Goal: Book appointment/travel/reservation

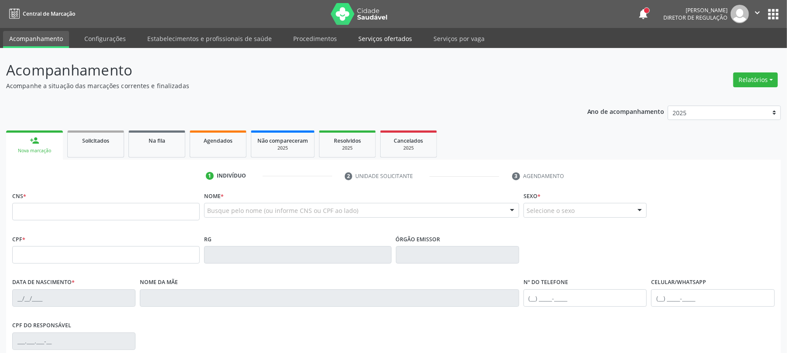
click at [377, 43] on link "Serviços ofertados" at bounding box center [385, 38] width 66 height 15
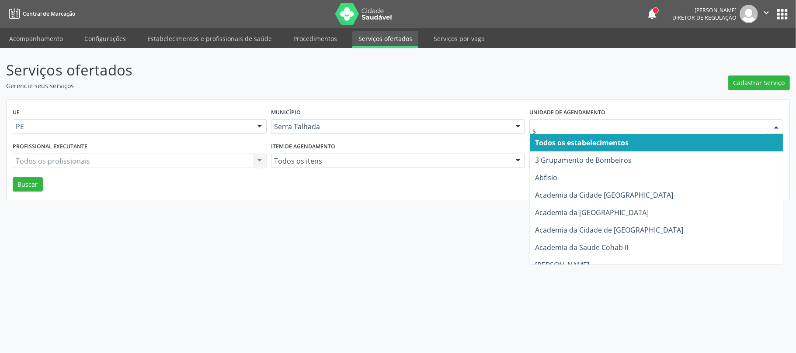
type input "s b"
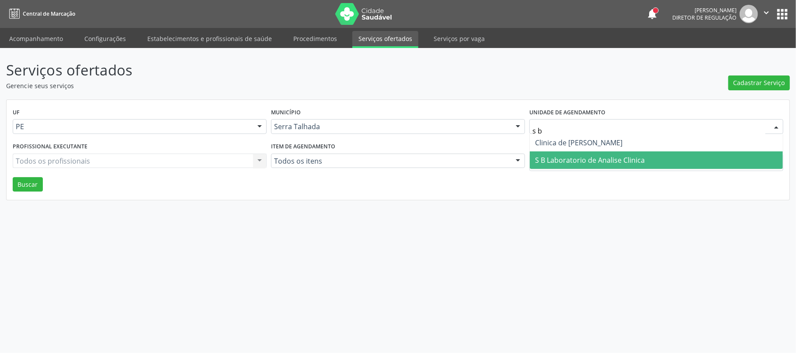
click at [643, 166] on span "S B Laboratorio de Analise Clinica" at bounding box center [655, 160] width 253 height 17
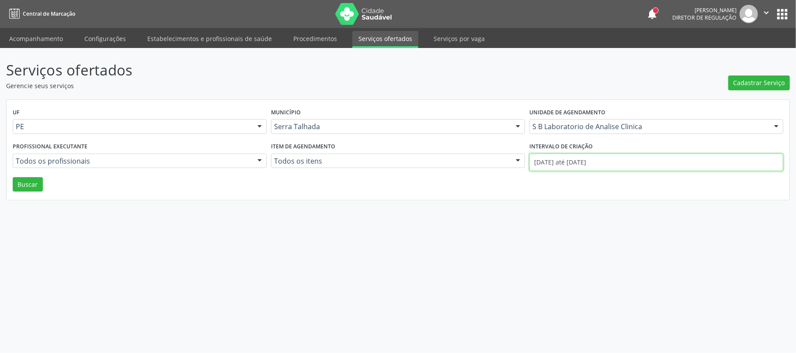
click at [626, 162] on input "01/08/2025 até 26/08/2025" at bounding box center [656, 162] width 254 height 17
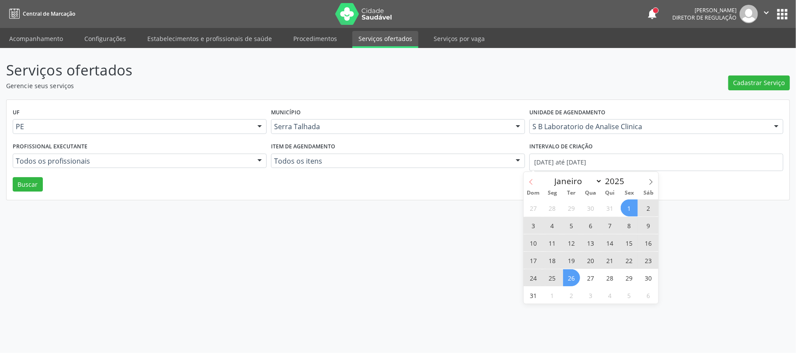
click at [535, 179] on span at bounding box center [530, 179] width 15 height 15
select select "6"
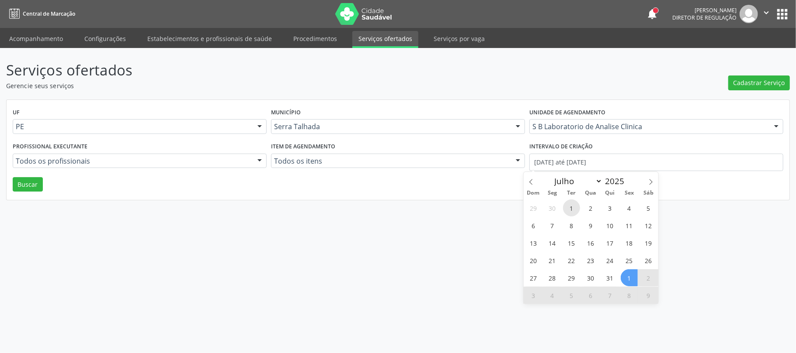
click at [572, 205] on span "1" at bounding box center [571, 208] width 17 height 17
type input "01/07/2025"
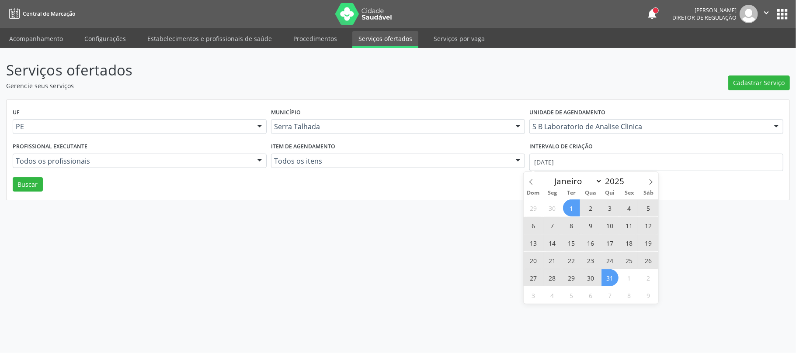
click at [611, 283] on span "31" at bounding box center [609, 278] width 17 height 17
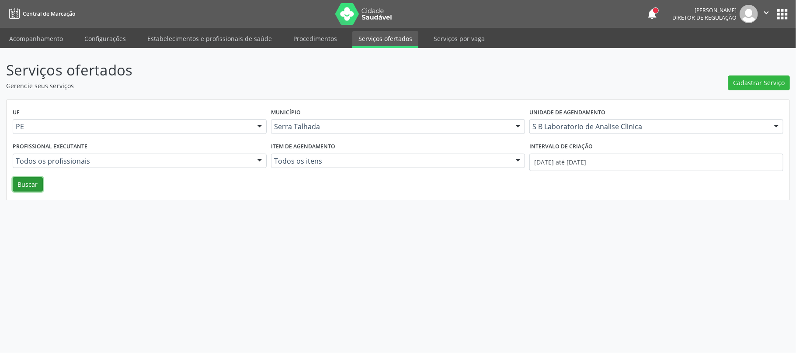
click at [23, 186] on button "Buscar" at bounding box center [28, 184] width 30 height 15
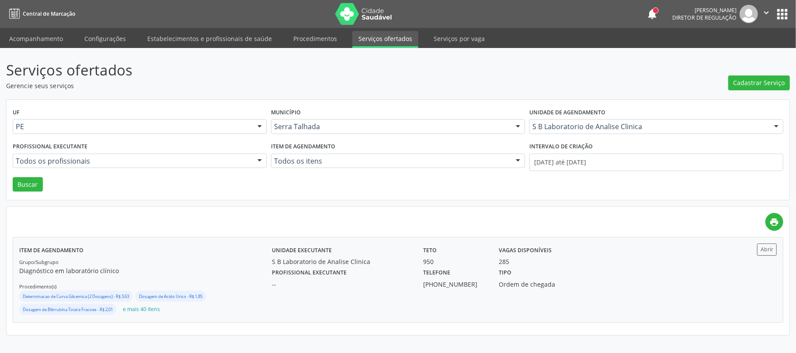
click at [617, 289] on div "Profissional executante -- Telefone (87) 99994-6318 Tipo Ordem de chegada" at bounding box center [493, 277] width 454 height 23
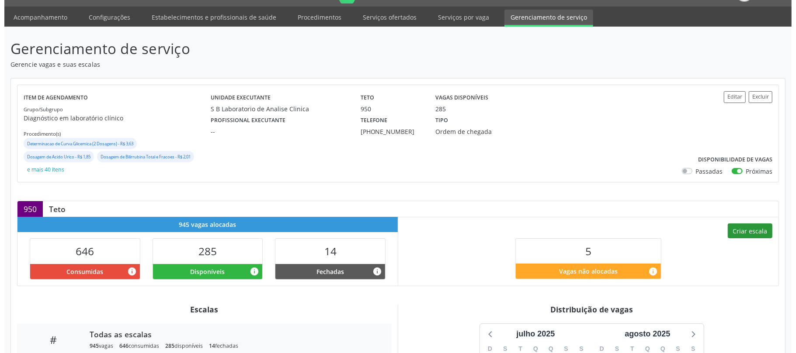
scroll to position [58, 0]
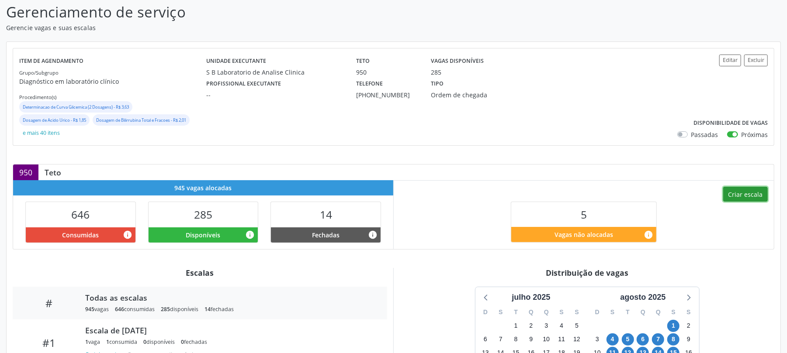
click at [745, 198] on button "Criar escala" at bounding box center [745, 194] width 45 height 15
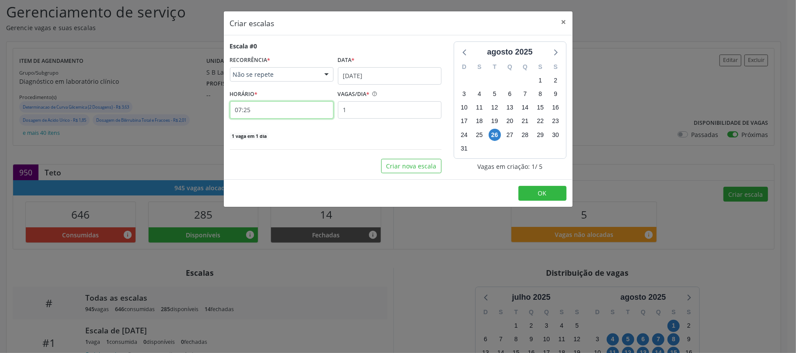
click at [258, 111] on input "07:25" at bounding box center [282, 109] width 104 height 17
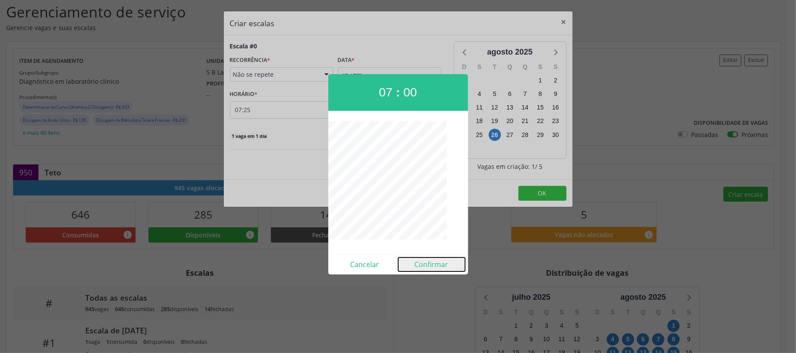
click at [423, 260] on button "Confirmar" at bounding box center [431, 265] width 67 height 14
type input "07:00"
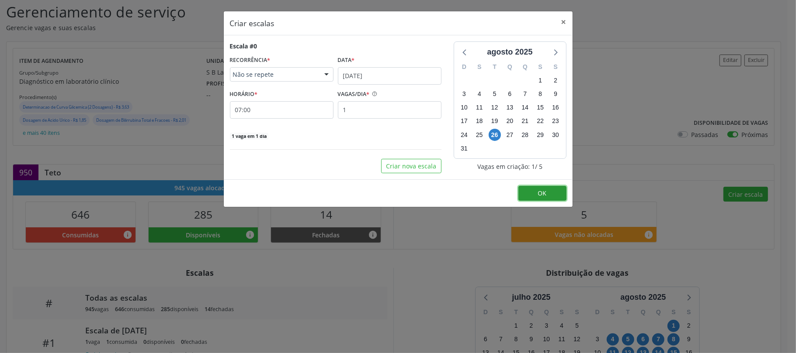
click at [556, 197] on button "OK" at bounding box center [542, 193] width 48 height 15
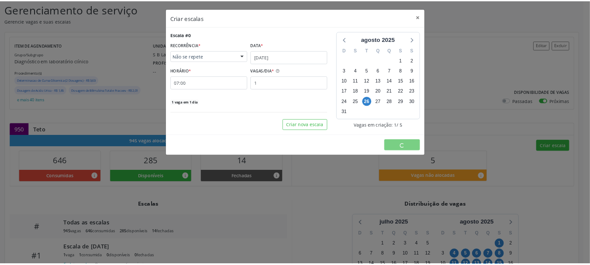
scroll to position [0, 0]
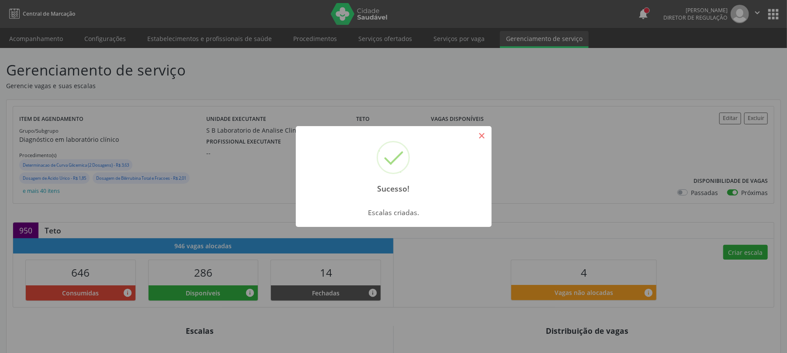
click at [482, 138] on button "×" at bounding box center [481, 135] width 15 height 15
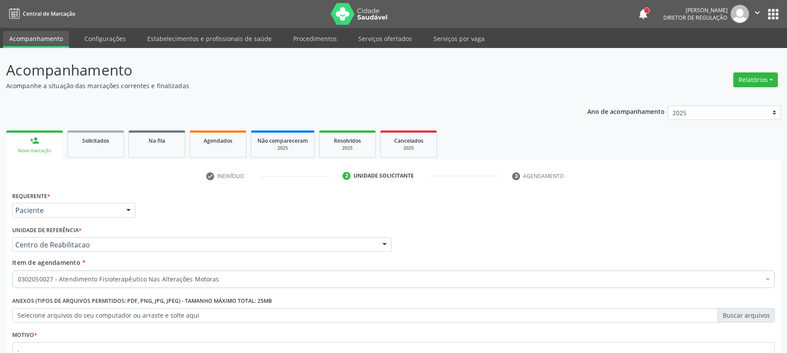
scroll to position [80, 0]
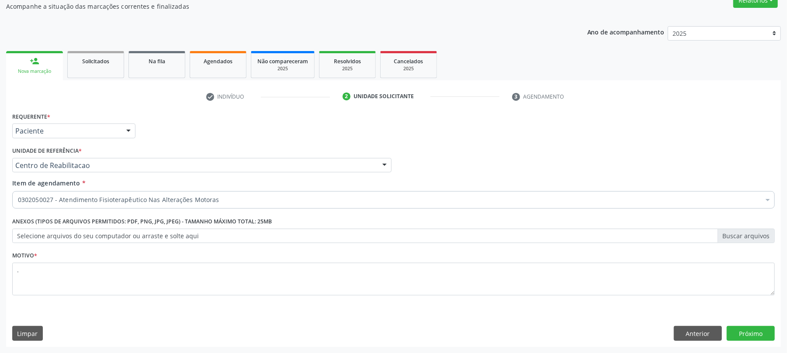
type textarea "."
click at [773, 343] on div "Requerente * Paciente Médico(a) Enfermeiro(a) Paciente Nenhum resultado encontr…" at bounding box center [393, 228] width 775 height 237
click at [768, 339] on button "Próximo" at bounding box center [751, 333] width 48 height 15
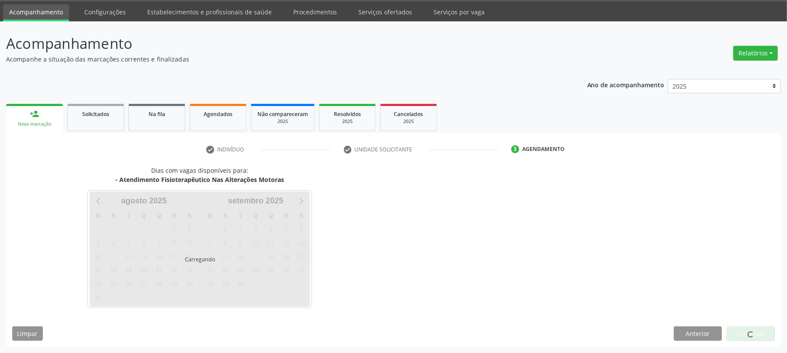
scroll to position [27, 0]
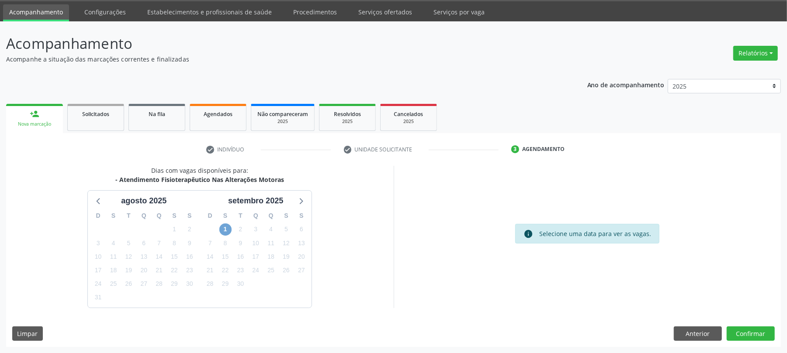
click at [221, 231] on span "1" at bounding box center [225, 230] width 12 height 12
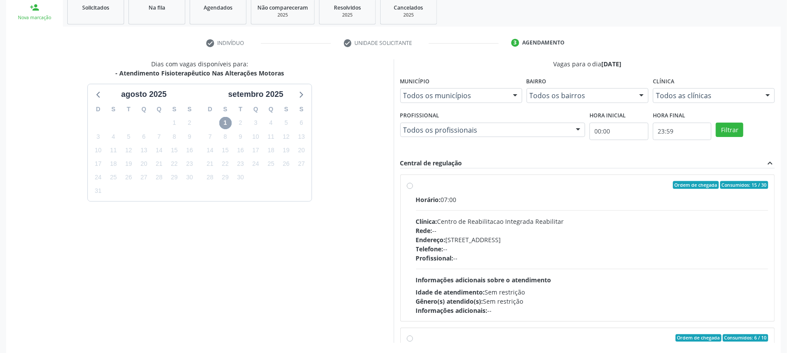
scroll to position [169, 0]
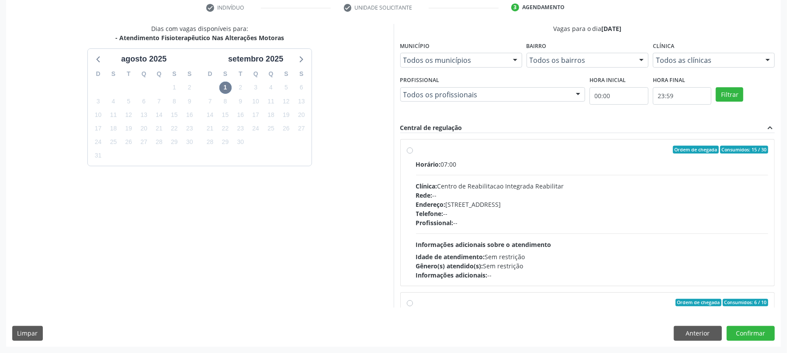
click at [571, 187] on div "Clínica: Centro de Reabilitacao Integrada Reabilitar" at bounding box center [592, 186] width 353 height 9
click at [413, 154] on input "Ordem de chegada Consumidos: 15 / 30 Horário: 07:00 Clínica: Centro de Reabilit…" at bounding box center [410, 150] width 6 height 8
radio input "true"
click at [748, 333] on button "Confirmar" at bounding box center [751, 333] width 48 height 15
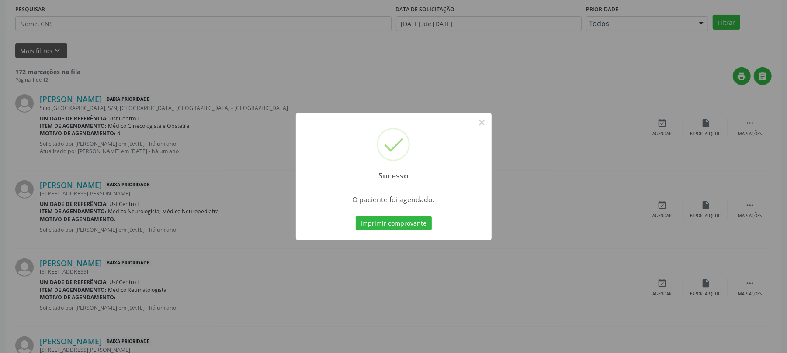
scroll to position [0, 0]
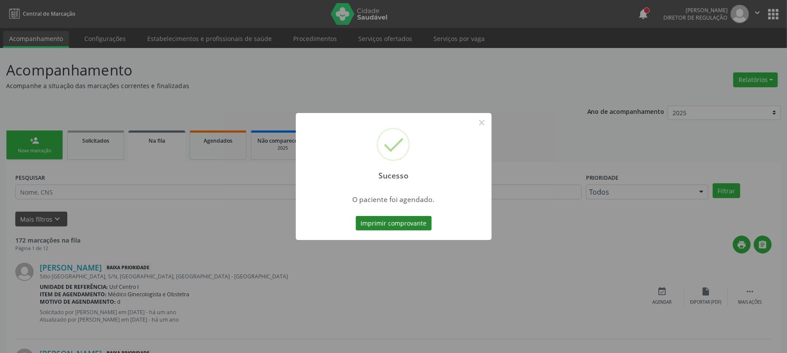
click at [415, 228] on button "Imprimir comprovante" at bounding box center [394, 223] width 76 height 15
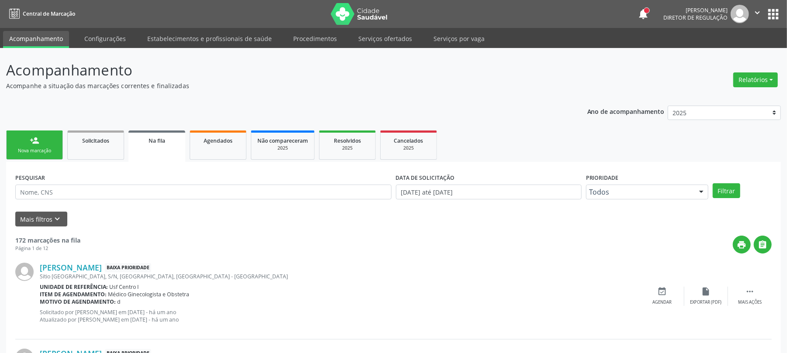
click at [60, 147] on link "person_add Nova marcação" at bounding box center [34, 145] width 57 height 29
click at [56, 144] on link "person_add Nova marcação" at bounding box center [34, 145] width 57 height 29
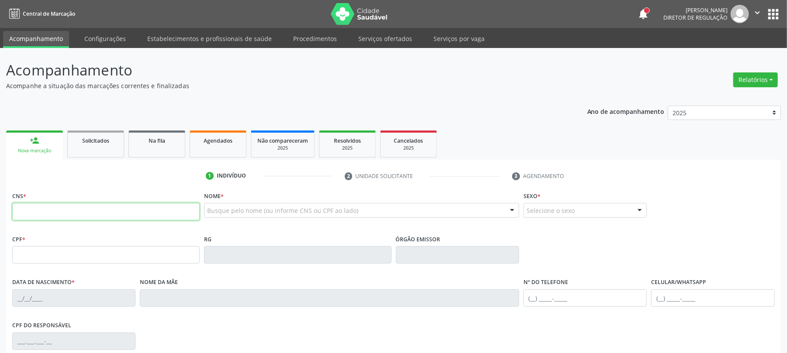
click at [58, 209] on input "text" at bounding box center [105, 211] width 187 height 17
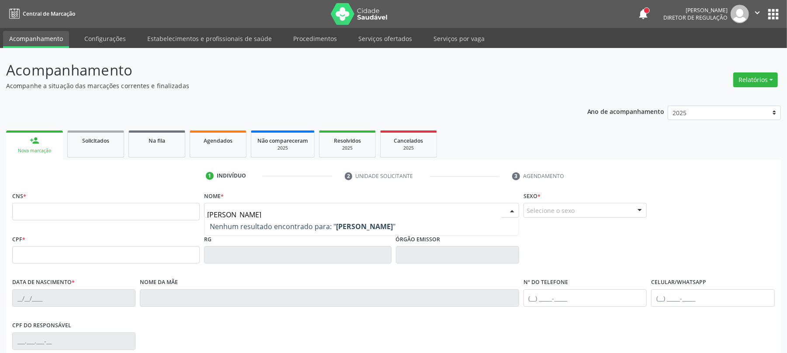
type input "[PERSON_NAME]"
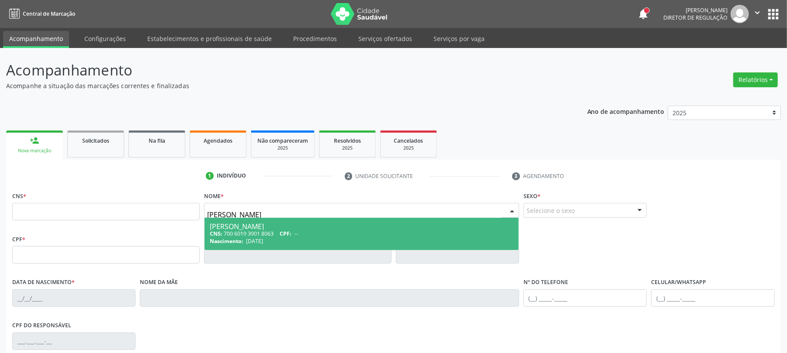
click at [263, 239] on span "[DATE]" at bounding box center [254, 241] width 17 height 7
type input "700 6019 3901 8063"
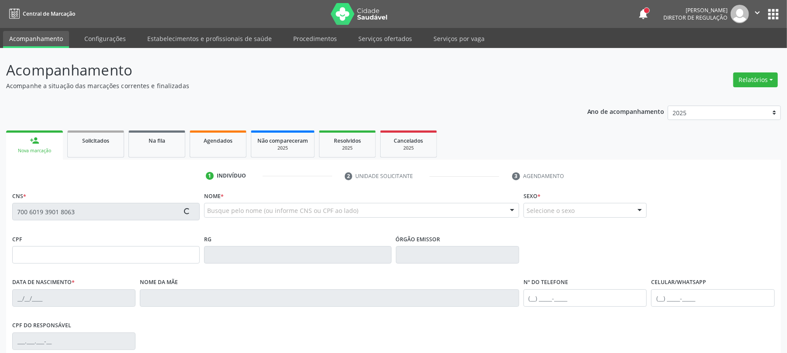
type input "[DATE]"
type input "[PERSON_NAME]"
type input "[PHONE_NUMBER]"
type input "443"
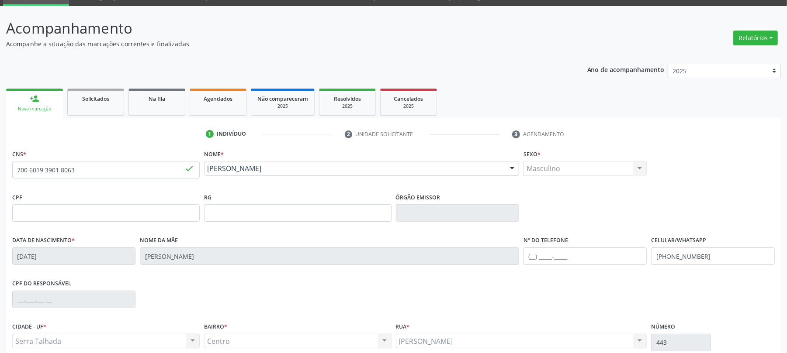
scroll to position [121, 0]
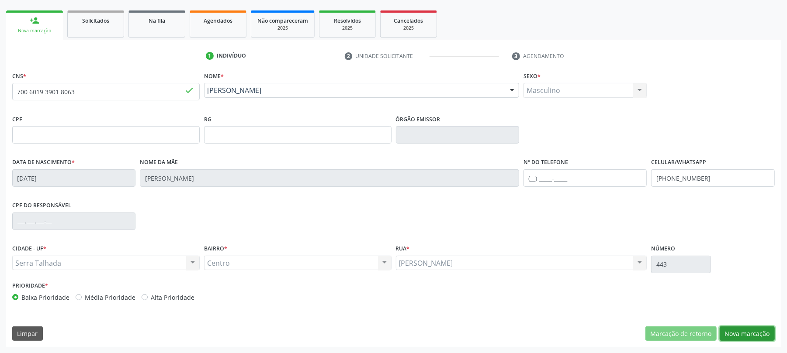
click at [743, 334] on button "Nova marcação" at bounding box center [747, 334] width 55 height 15
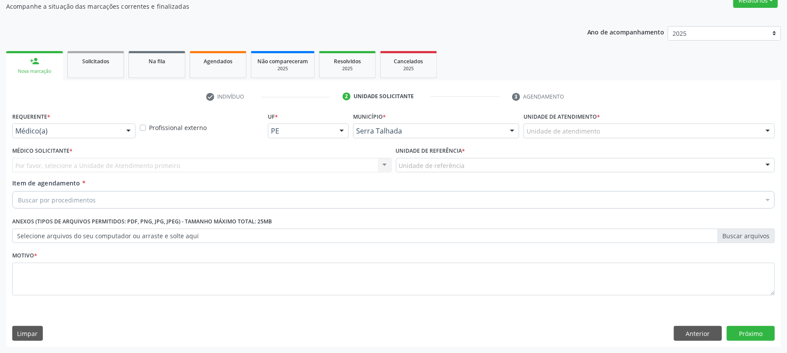
scroll to position [80, 0]
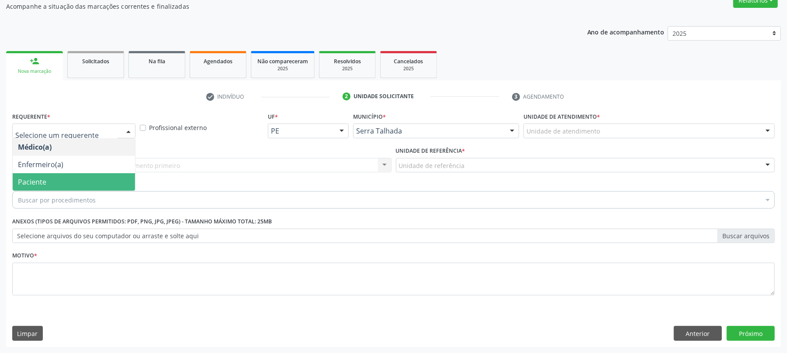
click at [46, 179] on span "Paciente" at bounding box center [74, 181] width 122 height 17
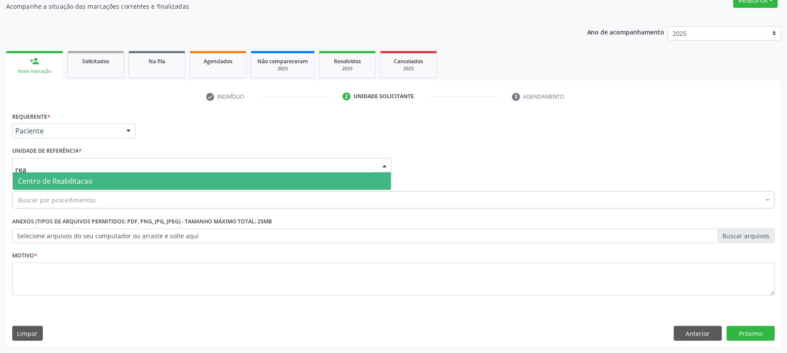
type input "reab"
click at [48, 173] on span "Centro de Reabilitacao" at bounding box center [202, 181] width 378 height 17
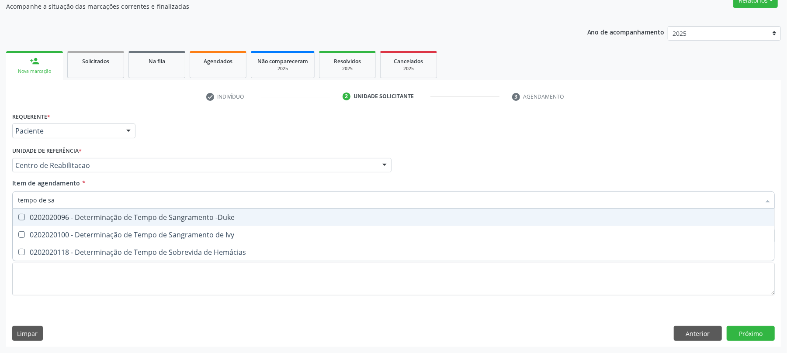
type input "tempo de san"
click at [139, 214] on div "0202020096 - Determinação de Tempo de Sangramento -Duke" at bounding box center [393, 217] width 751 height 7
checkbox -Duke "true"
click at [80, 197] on input "tempo de san" at bounding box center [389, 199] width 742 height 17
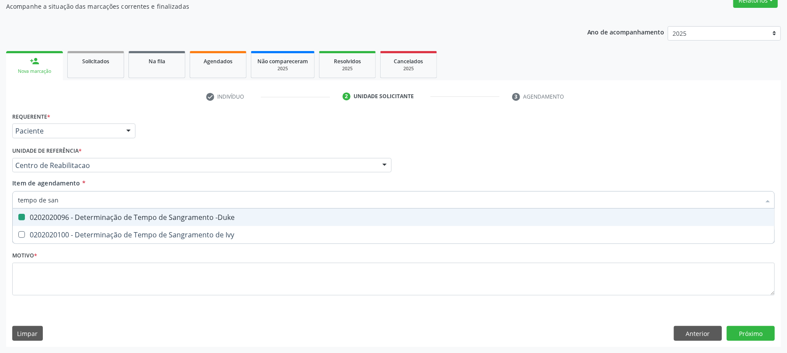
type input "tempo de c"
checkbox -Duke "false"
type input "tempo de coag"
click at [86, 216] on div "0202020070 - Determinação de Tempo de Coagulação" at bounding box center [393, 217] width 751 height 7
checkbox Coagulação "true"
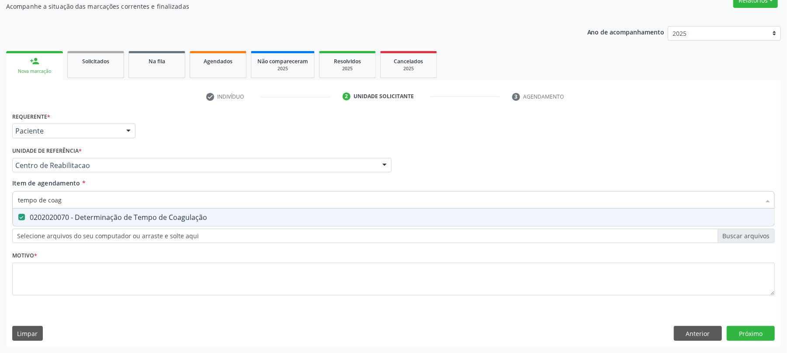
click at [70, 196] on input "tempo de coag" at bounding box center [389, 199] width 742 height 17
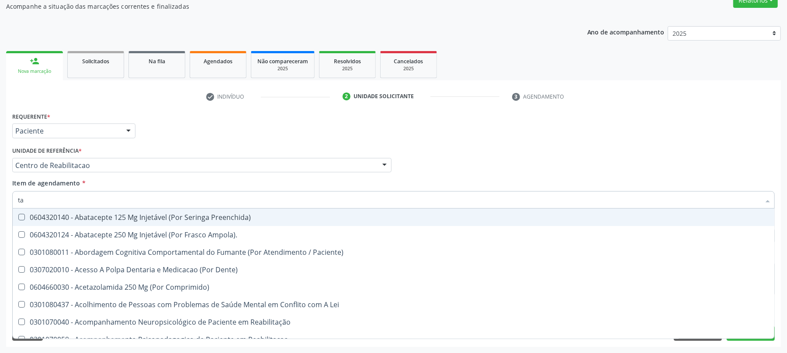
type input "tap"
checkbox Preenchida\) "false"
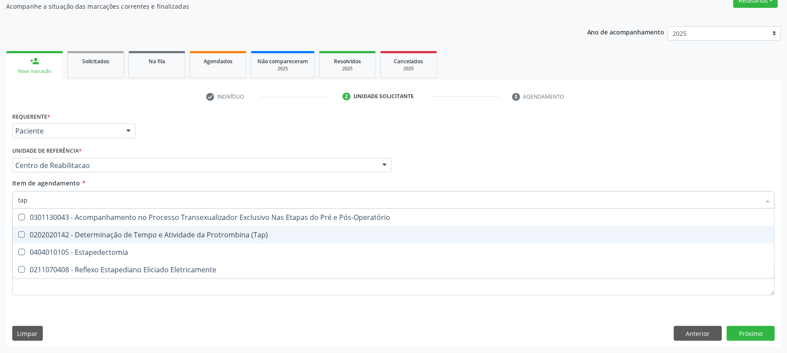
click at [112, 237] on div "0202020142 - Determinação de Tempo e Atividade da Protrombina (Tap)" at bounding box center [393, 235] width 751 height 7
checkbox \(Tap\) "true"
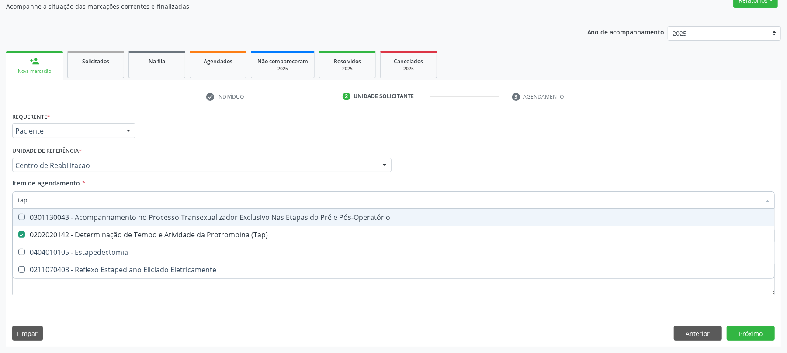
click at [159, 152] on div "Unidade de referência * Centro de Reabilitacao Usf do Mutirao Usf Cohab Usf Cai…" at bounding box center [201, 159] width 379 height 28
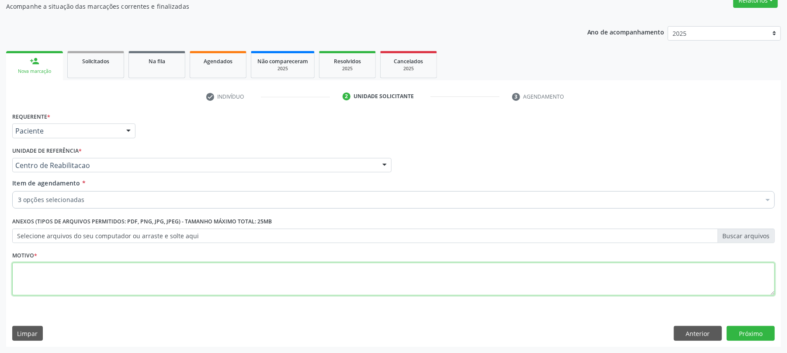
click at [89, 282] on textarea at bounding box center [393, 279] width 762 height 33
type textarea "."
click at [748, 335] on button "Próximo" at bounding box center [751, 333] width 48 height 15
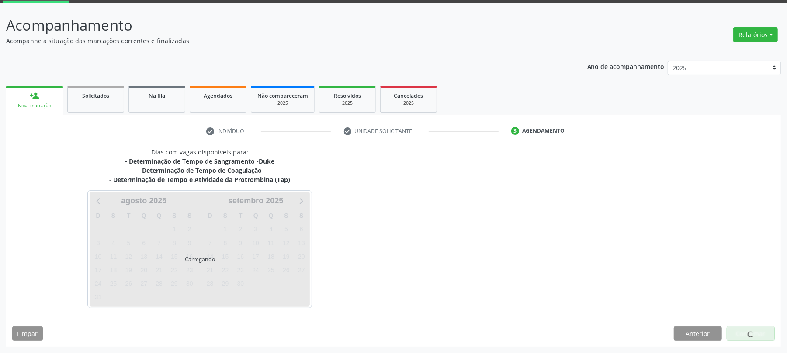
scroll to position [45, 0]
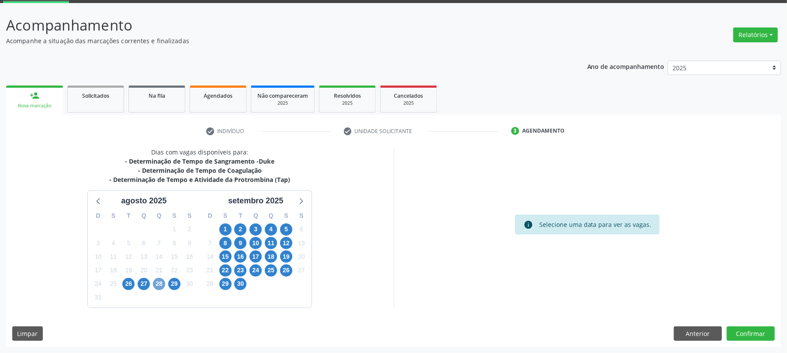
click at [159, 287] on span "28" at bounding box center [159, 284] width 12 height 12
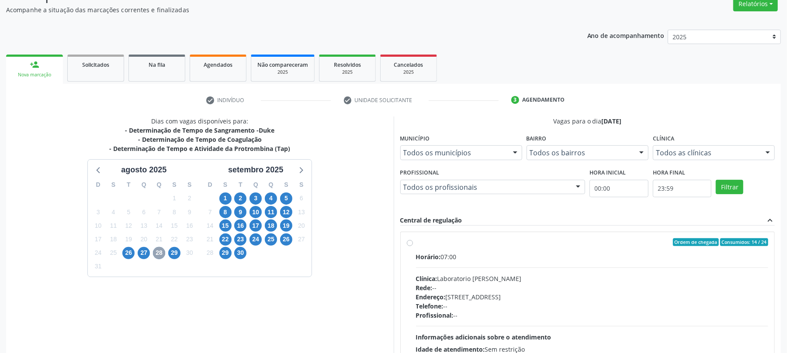
scroll to position [154, 0]
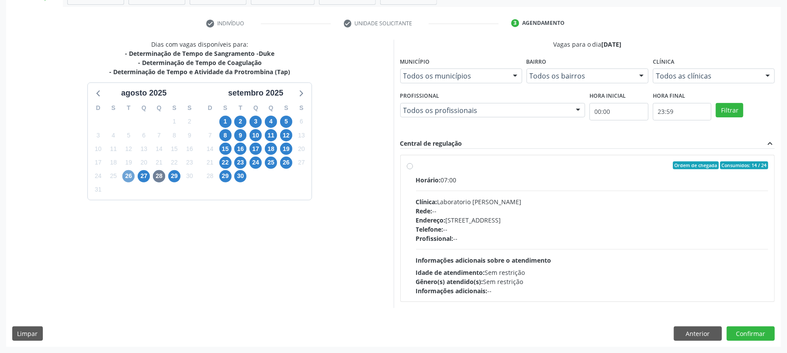
click at [128, 180] on span "26" at bounding box center [128, 176] width 12 height 12
click at [242, 125] on span "2" at bounding box center [240, 122] width 12 height 12
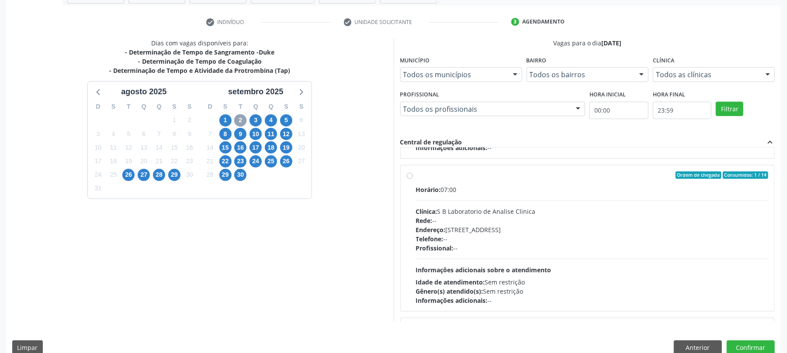
scroll to position [466, 0]
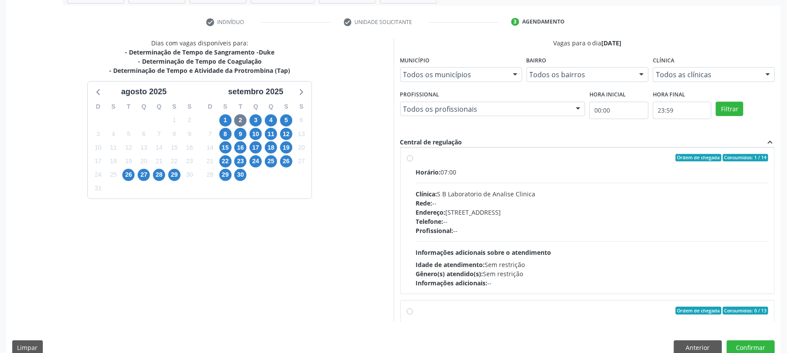
click at [452, 157] on div "Ordem de chegada Consumidos: 1 / 14" at bounding box center [592, 158] width 353 height 8
click at [413, 157] on input "Ordem de chegada Consumidos: 1 / 14 Horário: 07:00 Clínica: S B Laboratorio de …" at bounding box center [410, 158] width 6 height 8
radio input "true"
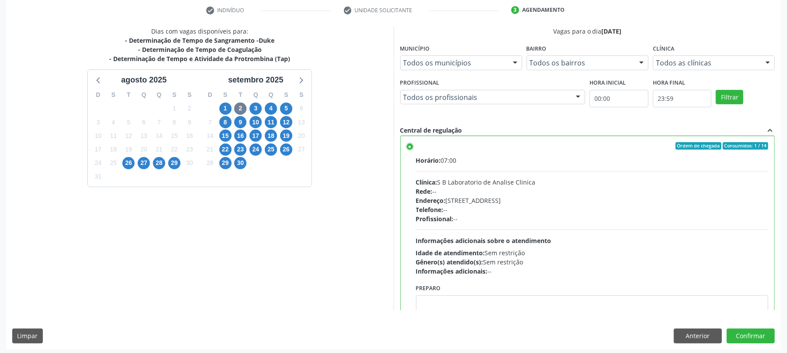
scroll to position [169, 0]
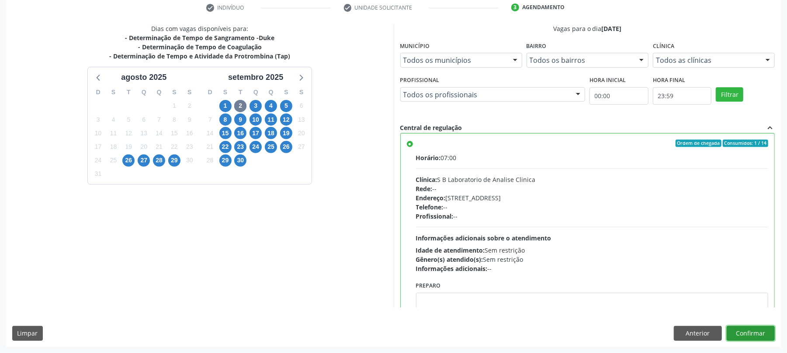
click at [754, 336] on button "Confirmar" at bounding box center [751, 333] width 48 height 15
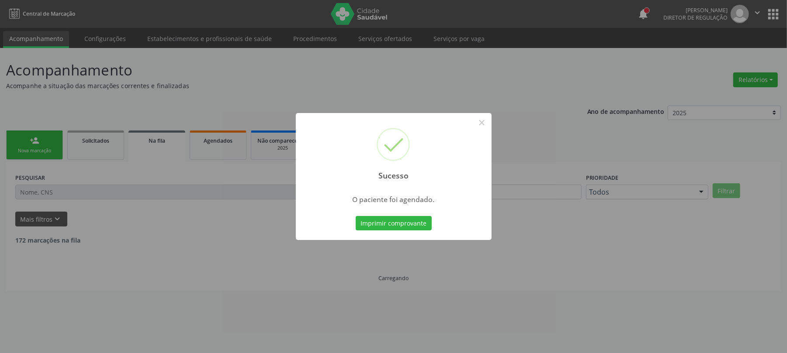
scroll to position [0, 0]
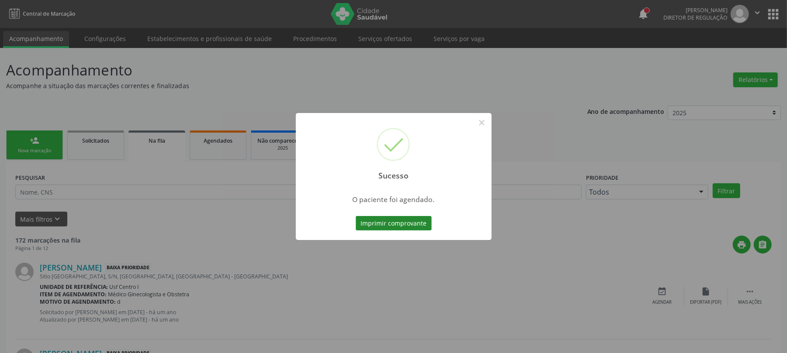
click at [403, 223] on button "Imprimir comprovante" at bounding box center [394, 223] width 76 height 15
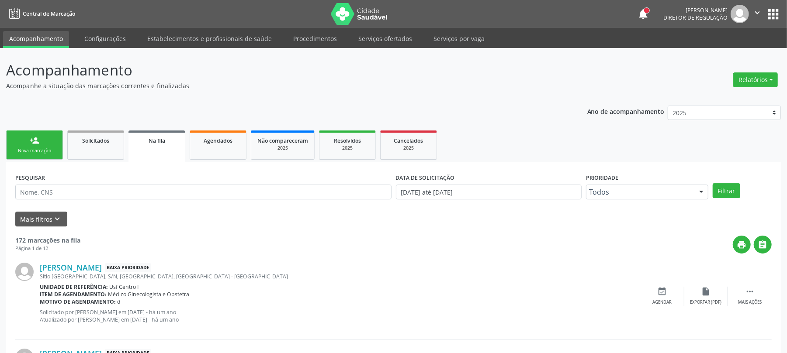
click at [773, 14] on button "apps" at bounding box center [772, 14] width 15 height 15
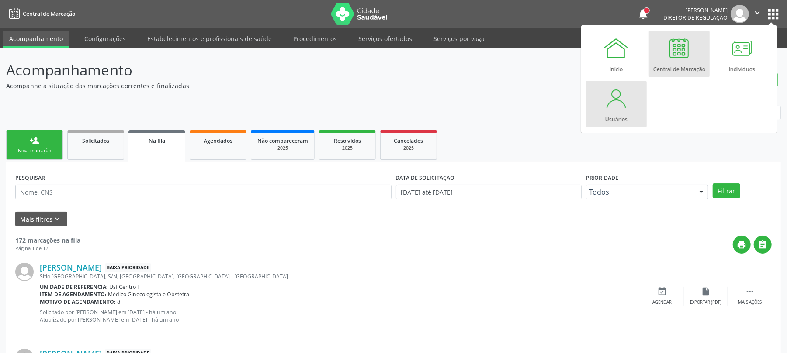
click at [623, 109] on div at bounding box center [616, 98] width 26 height 26
